Goal: Find specific page/section: Find specific page/section

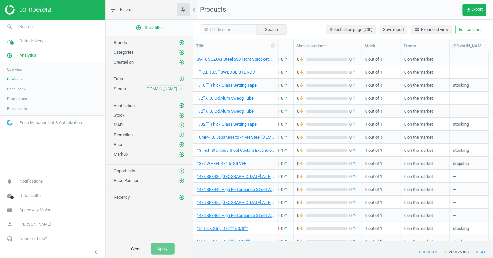
scroll to position [0, 199]
click at [18, 79] on span "Products" at bounding box center [14, 78] width 15 height 5
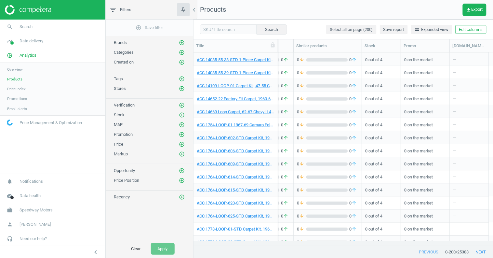
scroll to position [2413, 0]
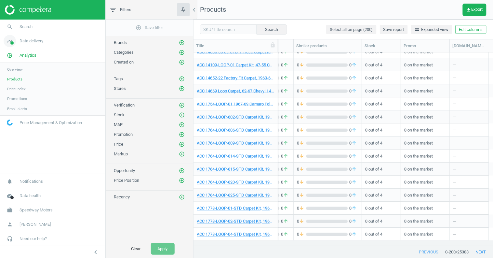
click at [27, 42] on span "Data delivery" at bounding box center [32, 41] width 24 height 6
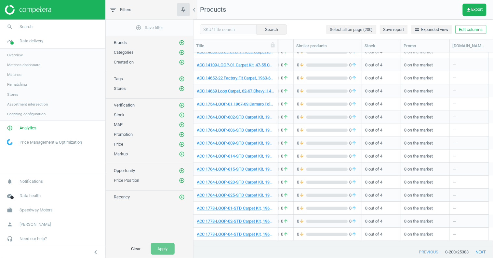
click at [16, 54] on span "Overview" at bounding box center [15, 54] width 16 height 5
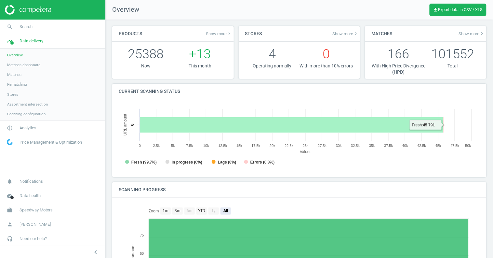
click at [362, 124] on rect at bounding box center [292, 125] width 304 height 16
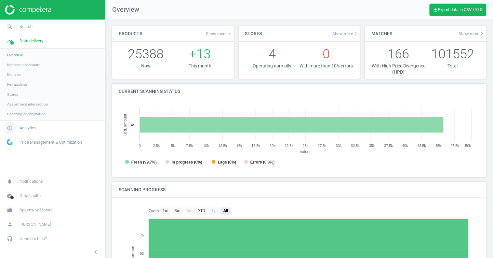
click at [29, 126] on span "Analytics" at bounding box center [28, 128] width 17 height 6
click at [33, 212] on span "Speedway Motors" at bounding box center [36, 210] width 33 height 6
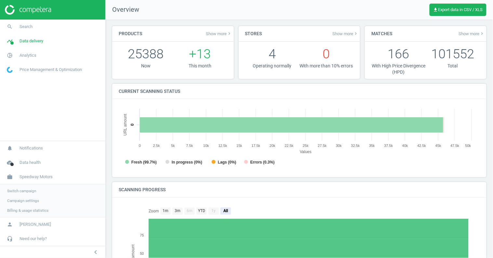
click at [29, 201] on span "Campaign settings" at bounding box center [23, 200] width 32 height 5
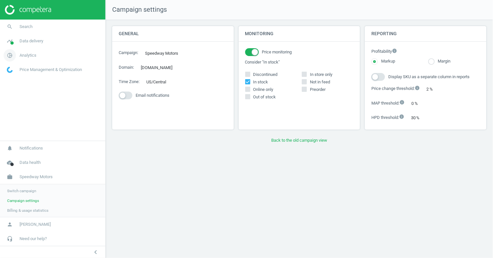
click at [32, 54] on span "Analytics" at bounding box center [28, 55] width 17 height 6
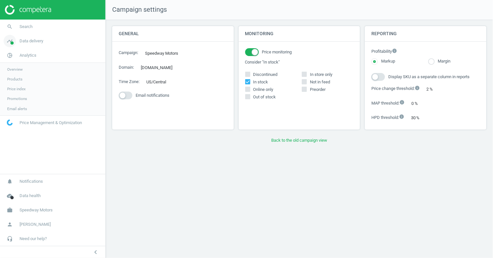
click at [33, 41] on span "Data delivery" at bounding box center [32, 41] width 24 height 6
click at [29, 115] on span "Scanning configuration" at bounding box center [26, 113] width 38 height 5
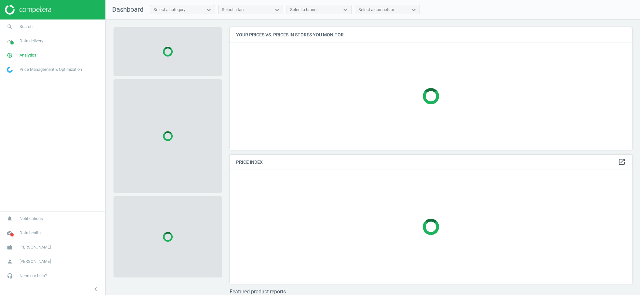
scroll to position [133, 408]
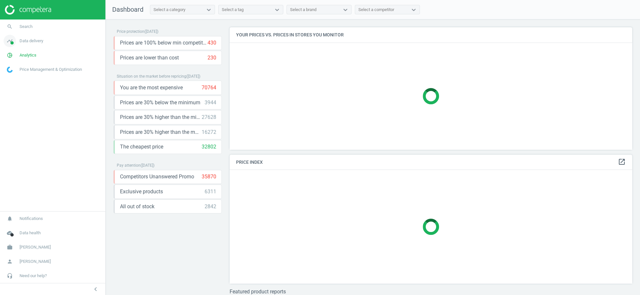
click at [37, 43] on span "Data delivery" at bounding box center [32, 41] width 24 height 6
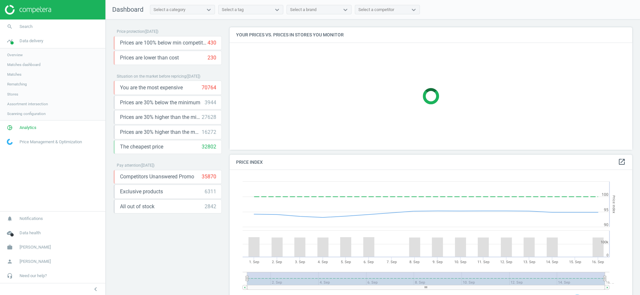
scroll to position [161, 408]
click at [29, 125] on span "Analytics" at bounding box center [28, 128] width 17 height 6
click at [12, 78] on span "Products" at bounding box center [14, 78] width 15 height 5
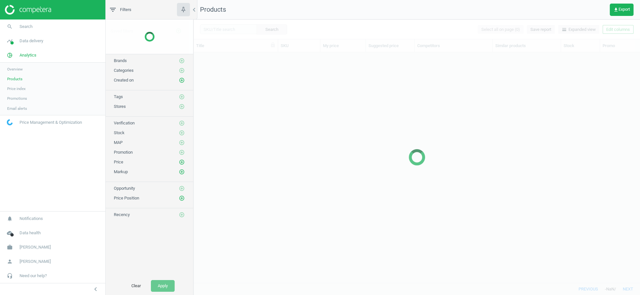
scroll to position [220, 441]
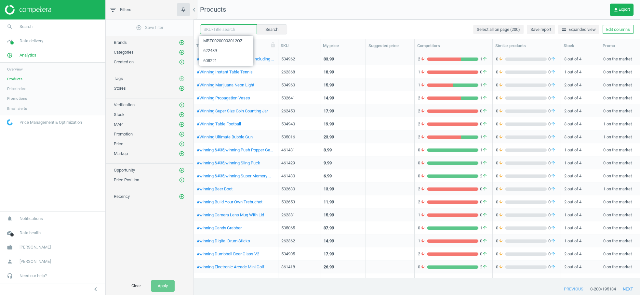
click at [213, 31] on input "text" at bounding box center [228, 29] width 57 height 10
paste input "445013"
click at [265, 33] on button "Search" at bounding box center [271, 29] width 31 height 10
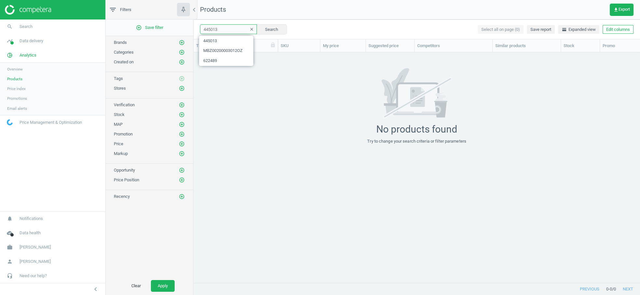
click at [210, 29] on input "445013" at bounding box center [228, 29] width 57 height 10
paste input "370607"
click at [261, 31] on button "Search" at bounding box center [271, 29] width 31 height 10
click at [210, 31] on input "370607" at bounding box center [228, 29] width 57 height 10
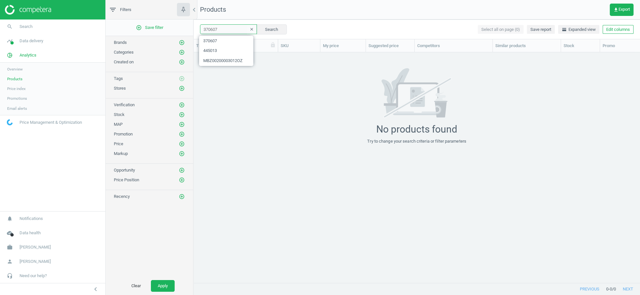
click at [210, 31] on input "370607" at bounding box center [228, 29] width 57 height 10
paste input "423143"
click at [267, 30] on button "Search" at bounding box center [271, 29] width 31 height 10
click at [214, 29] on input "423143" at bounding box center [228, 29] width 57 height 10
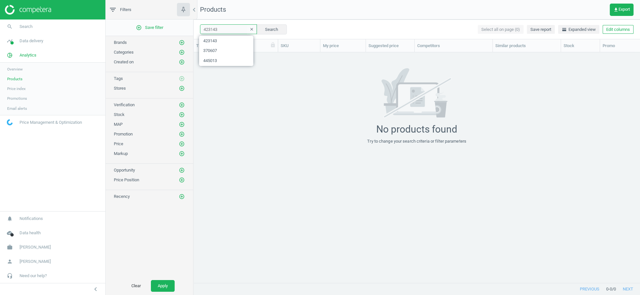
paste input "693438"
type input "693438"
click at [263, 33] on button "Search" at bounding box center [271, 29] width 31 height 10
click at [36, 40] on span "Data delivery" at bounding box center [32, 41] width 24 height 6
click at [25, 104] on span "Assortment intersection" at bounding box center [27, 103] width 41 height 5
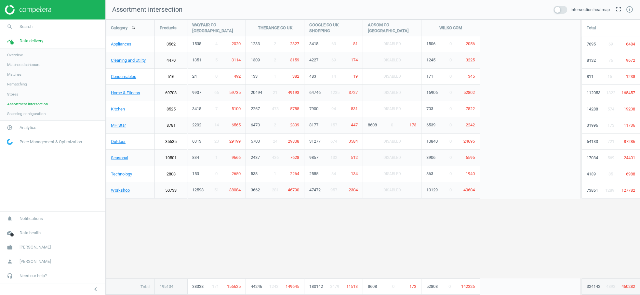
scroll to position [287, 545]
click at [117, 126] on link "MH Star" at bounding box center [130, 125] width 48 height 16
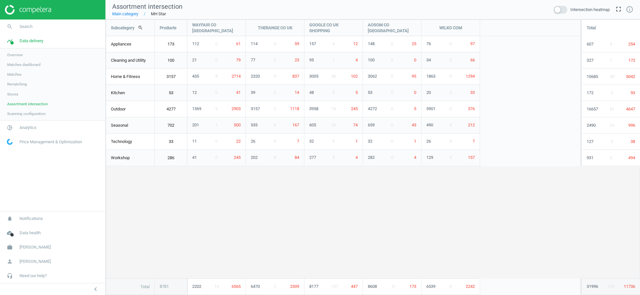
scroll to position [287, 545]
click at [130, 14] on link "Main category" at bounding box center [125, 14] width 26 height 6
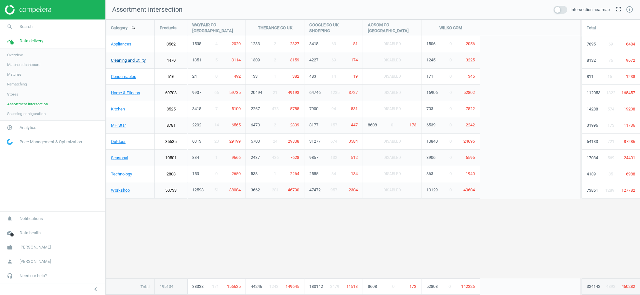
scroll to position [287, 545]
click at [127, 94] on link "Home & Fitness" at bounding box center [130, 93] width 48 height 16
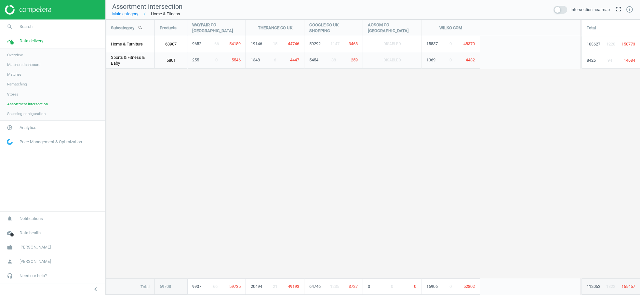
scroll to position [287, 545]
click at [131, 15] on link "Main category" at bounding box center [125, 14] width 26 height 6
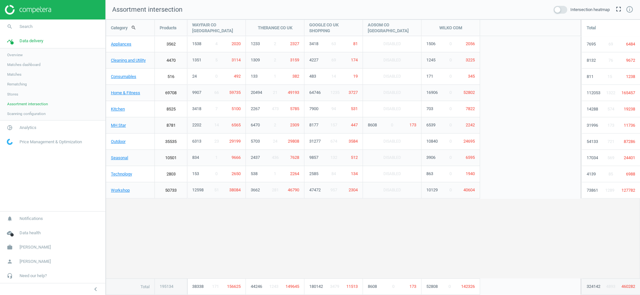
scroll to position [287, 545]
click at [17, 56] on span "Overview" at bounding box center [15, 54] width 16 height 5
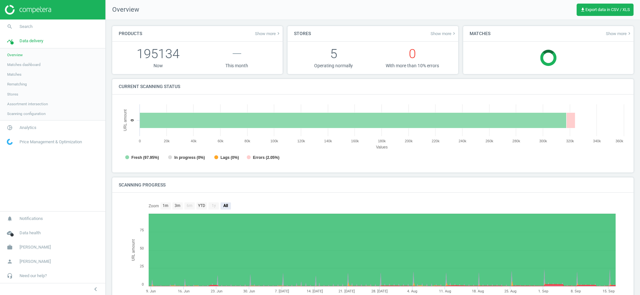
scroll to position [3, 3]
